Goal: Find specific page/section: Find specific page/section

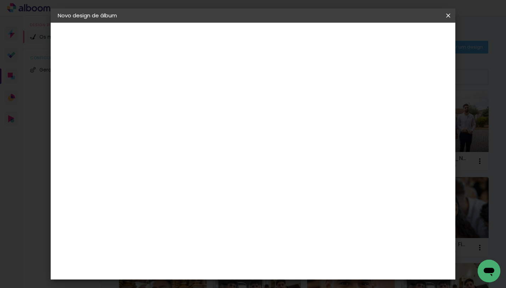
click at [452, 16] on iron-icon at bounding box center [448, 15] width 9 height 7
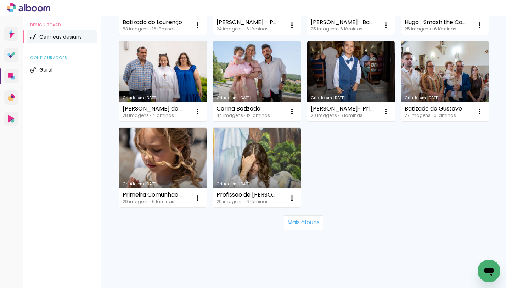
scroll to position [654, 0]
click at [0, 0] on slot "Mais álbuns" at bounding box center [0, 0] width 0 height 0
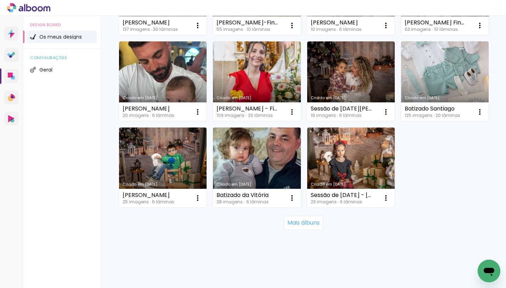
scroll to position [1344, 0]
click at [0, 0] on slot "Mais álbuns" at bounding box center [0, 0] width 0 height 0
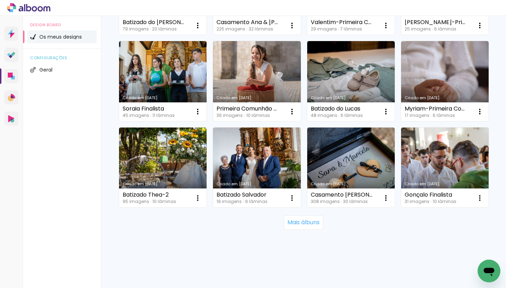
scroll to position [2121, 0]
click at [0, 0] on slot "Mais álbuns" at bounding box center [0, 0] width 0 height 0
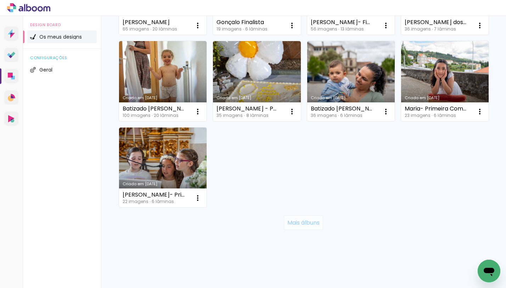
scroll to position [2765, 0]
click at [0, 0] on slot "Mais álbuns" at bounding box center [0, 0] width 0 height 0
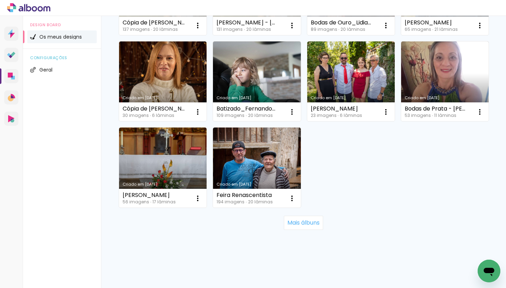
scroll to position [3503, 0]
click at [301, 230] on paper-button "Mais álbuns" at bounding box center [303, 223] width 39 height 14
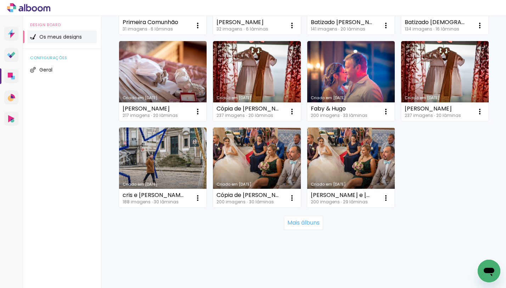
scroll to position [4281, 0]
click at [0, 0] on slot "Mais álbuns" at bounding box center [0, 0] width 0 height 0
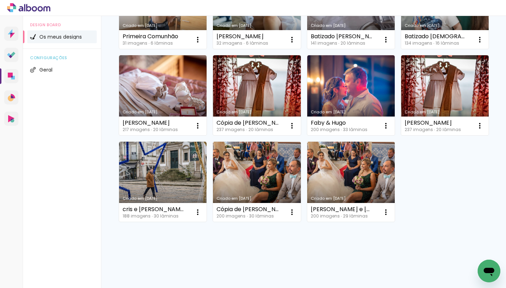
scroll to position [4266, 0]
